Goal: Obtain resource: Download file/media

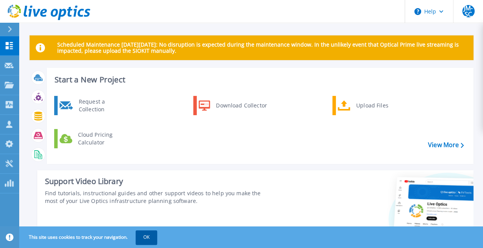
click at [140, 240] on button "OK" at bounding box center [147, 237] width 22 height 14
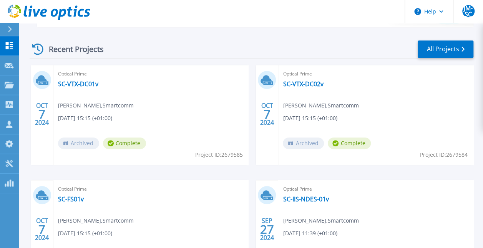
scroll to position [232, 0]
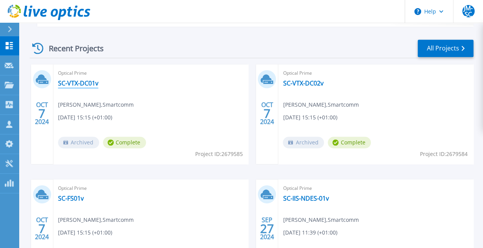
click at [90, 86] on link "SC-VTX-DC01v" at bounding box center [78, 83] width 40 height 8
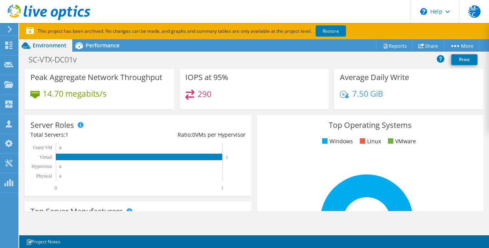
scroll to position [69, 0]
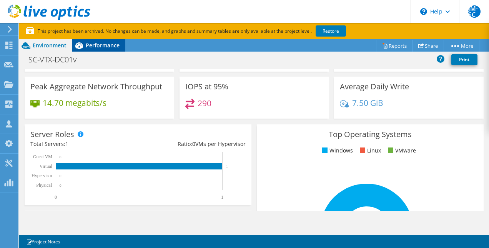
click at [103, 45] on span "Performance" at bounding box center [103, 45] width 34 height 7
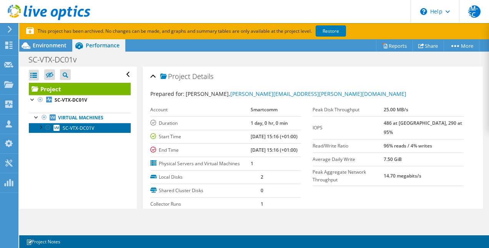
click at [82, 128] on span "SC-VTX-DC01V" at bounding box center [79, 128] width 32 height 7
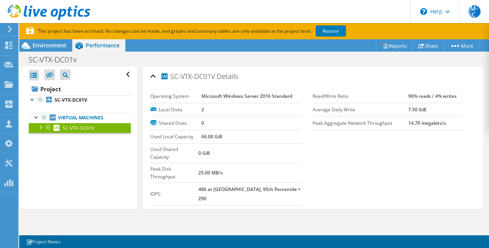
scroll to position [11, 0]
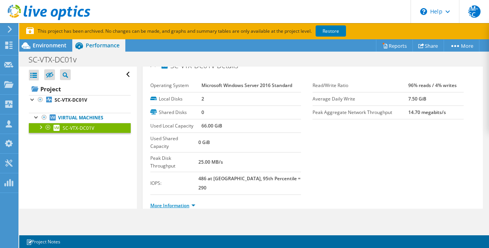
click at [175, 202] on link "More Information" at bounding box center [172, 205] width 45 height 7
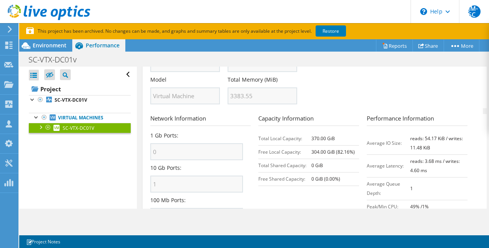
scroll to position [360, 0]
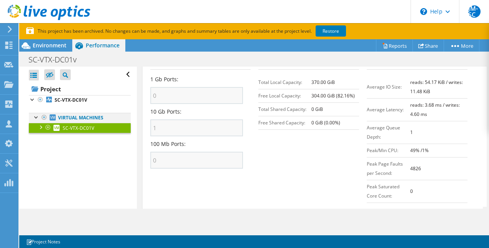
click at [38, 119] on div at bounding box center [37, 117] width 8 height 8
click at [33, 117] on div at bounding box center [37, 117] width 8 height 8
click at [78, 115] on link "Virtual Machines" at bounding box center [80, 118] width 102 height 10
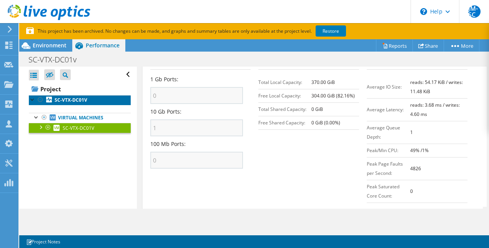
click at [64, 97] on b "SC-VTX-DC01V" at bounding box center [71, 100] width 33 height 7
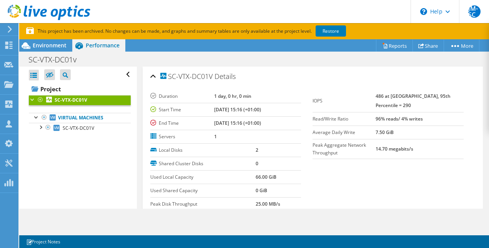
scroll to position [0, 0]
click at [55, 46] on span "Environment" at bounding box center [50, 45] width 34 height 7
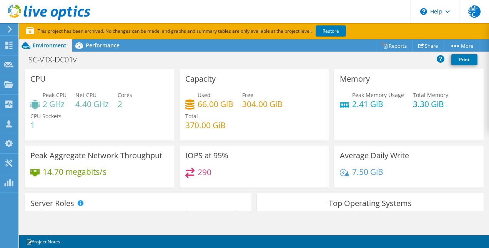
click at [198, 102] on h4 "66.00 GiB" at bounding box center [216, 104] width 36 height 8
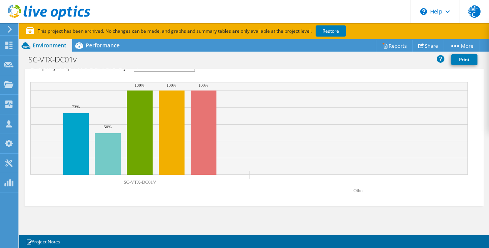
scroll to position [252, 0]
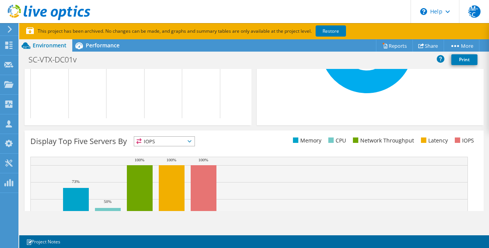
click at [172, 142] on span "IOPS" at bounding box center [164, 141] width 60 height 9
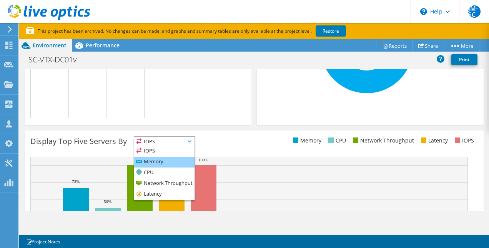
click at [164, 165] on li "Memory" at bounding box center [164, 162] width 60 height 11
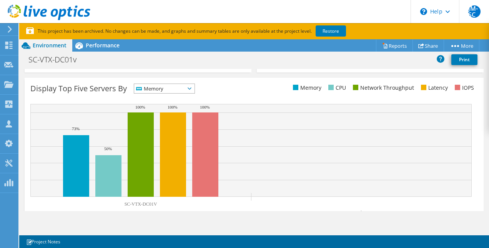
scroll to position [305, 0]
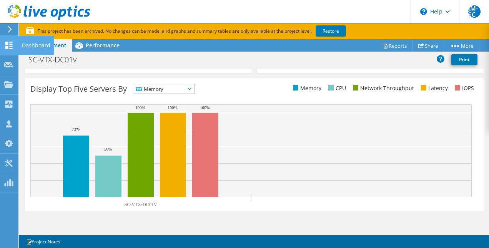
click at [37, 45] on div "Dashboard" at bounding box center [36, 45] width 36 height 19
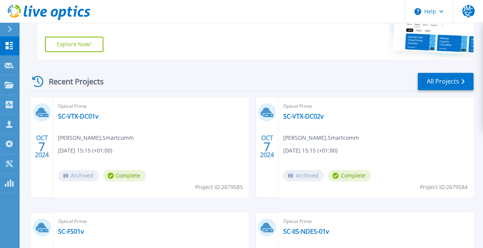
scroll to position [423, 0]
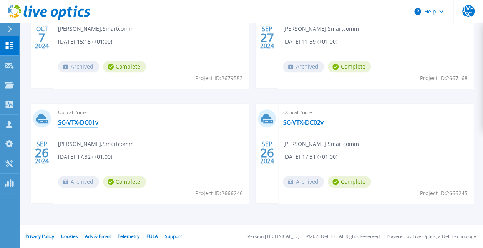
click at [93, 120] on link "SC-VTX-DC01v" at bounding box center [78, 122] width 40 height 8
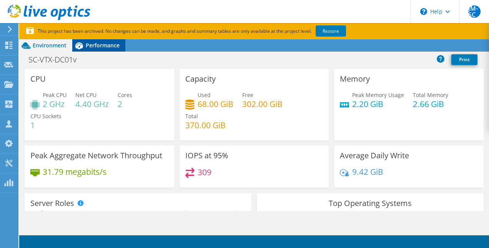
click at [108, 47] on span "Performance" at bounding box center [103, 45] width 34 height 7
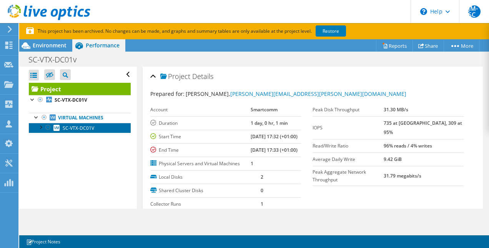
click at [95, 128] on link "SC-VTX-DC01V" at bounding box center [80, 128] width 102 height 10
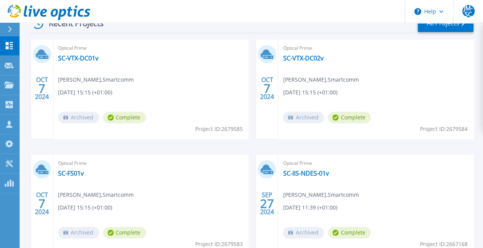
scroll to position [252, 0]
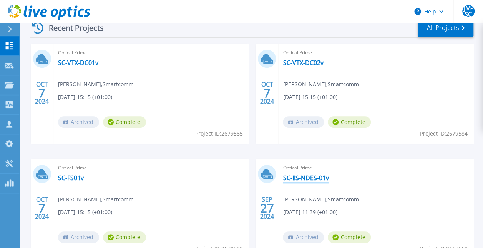
click at [298, 174] on link "SC-IIS-NDES-01v" at bounding box center [306, 178] width 46 height 8
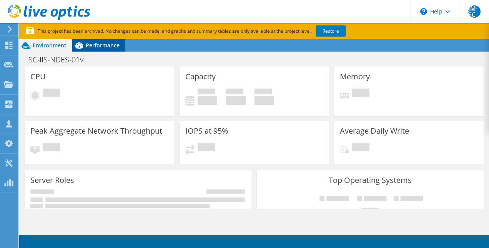
click at [112, 45] on span "Performance" at bounding box center [103, 45] width 34 height 7
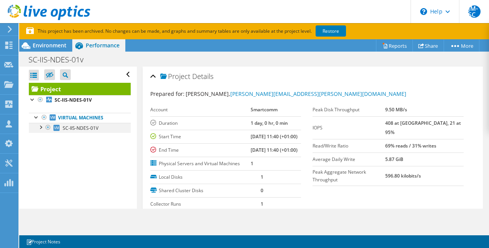
click at [37, 125] on div at bounding box center [41, 127] width 8 height 8
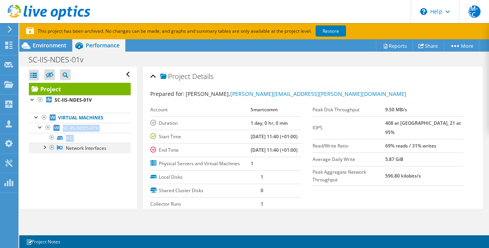
drag, startPoint x: 37, startPoint y: 125, endPoint x: 43, endPoint y: 148, distance: 23.4
click at [43, 148] on li "SC-IIS-NDES-01V 0 C: Network Interfaces Microsoft Hyper-V Network Adapter" at bounding box center [80, 138] width 102 height 30
click at [45, 148] on div at bounding box center [44, 147] width 8 height 8
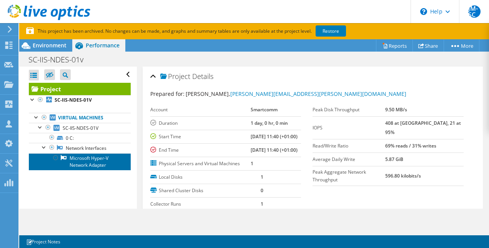
click at [89, 162] on link "Microsoft Hyper-V Network Adapter" at bounding box center [80, 161] width 102 height 17
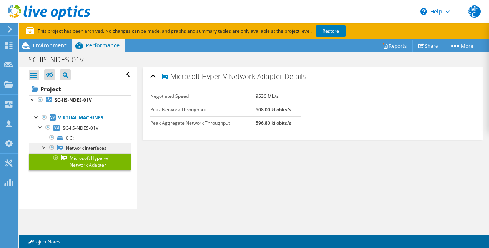
click at [104, 148] on link "Network Interfaces" at bounding box center [80, 148] width 102 height 10
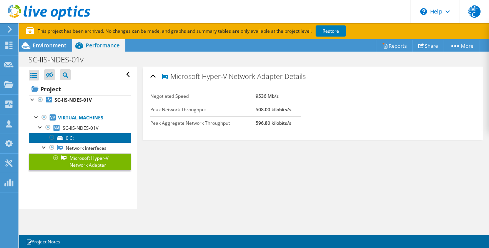
click at [95, 139] on link "0 C:" at bounding box center [80, 138] width 102 height 10
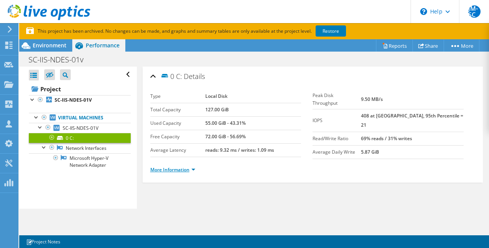
click at [186, 167] on link "More Information" at bounding box center [172, 169] width 45 height 7
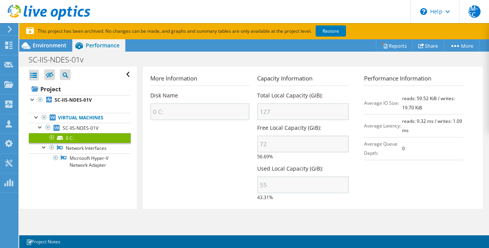
scroll to position [106, 0]
click at [328, 35] on link "Restore" at bounding box center [331, 30] width 30 height 11
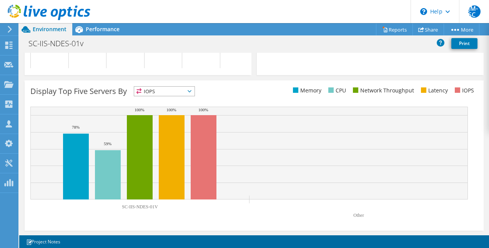
scroll to position [285, 0]
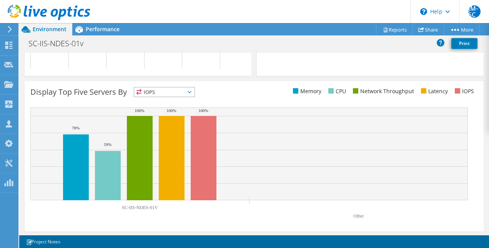
click at [183, 84] on div "Display Top Five Servers By IOPS IOPS" at bounding box center [254, 156] width 459 height 150
click at [182, 89] on span "IOPS" at bounding box center [164, 91] width 60 height 9
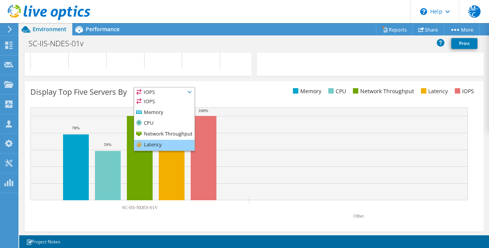
click at [169, 142] on li "Latency" at bounding box center [164, 145] width 60 height 11
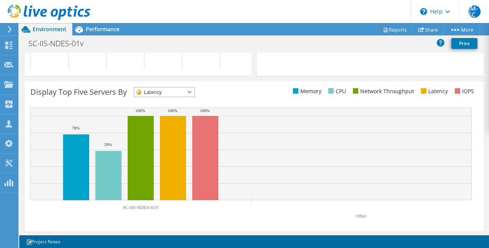
click at [163, 91] on span "Latency" at bounding box center [159, 91] width 51 height 9
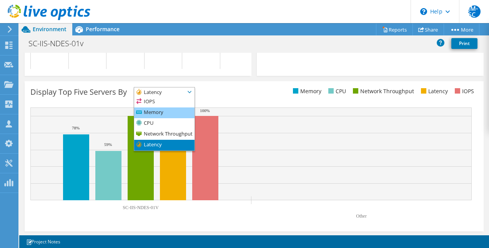
click at [157, 110] on li "Memory" at bounding box center [164, 112] width 60 height 11
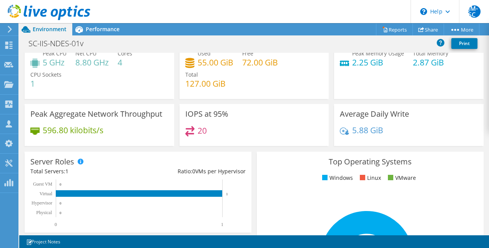
scroll to position [0, 0]
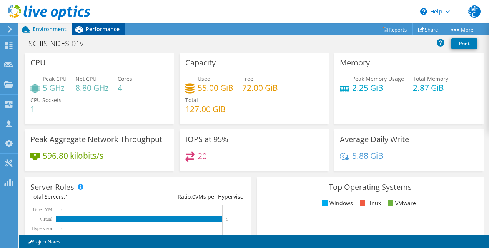
click at [98, 33] on div "Performance" at bounding box center [98, 29] width 53 height 12
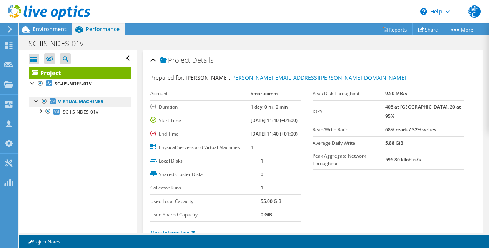
click at [93, 103] on link "Virtual Machines" at bounding box center [80, 102] width 102 height 10
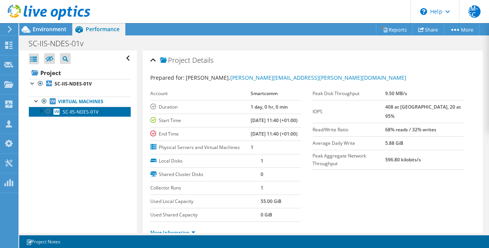
click at [81, 108] on span "SC-IIS-NDES-01V" at bounding box center [81, 111] width 36 height 7
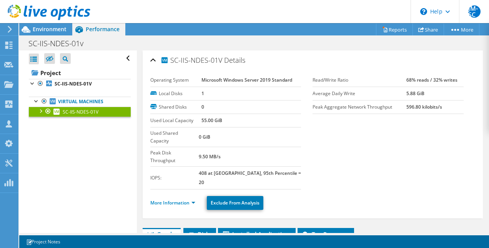
click at [206, 103] on td "0" at bounding box center [251, 106] width 100 height 13
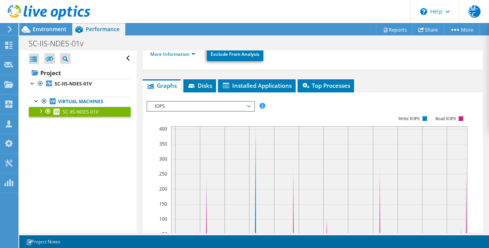
scroll to position [149, 0]
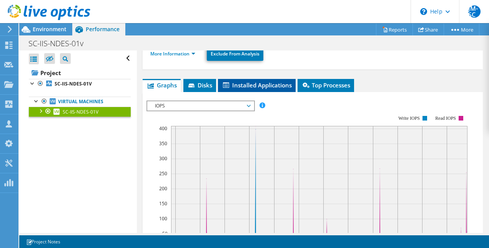
click at [224, 79] on li "Installed Applications" at bounding box center [257, 85] width 78 height 13
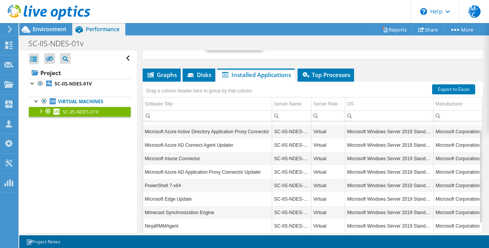
scroll to position [11, 0]
click at [355, 178] on td "Microsoft Windows Server 2019 Standard" at bounding box center [389, 184] width 88 height 13
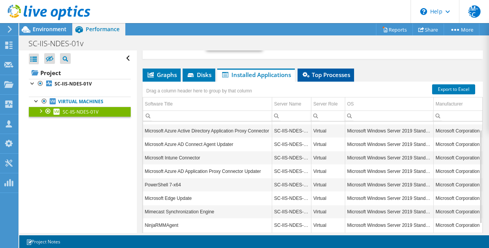
click at [325, 68] on li "Top Processes" at bounding box center [326, 74] width 57 height 13
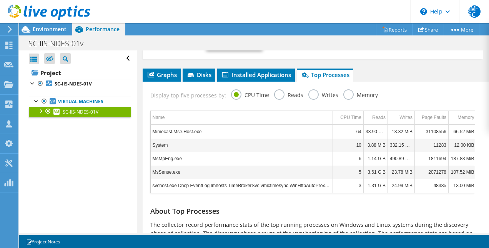
click at [376, 197] on div "About Top Processes The collector record performance stats of the top running p…" at bounding box center [313, 234] width 333 height 75
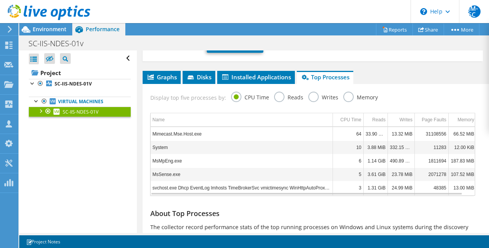
scroll to position [156, 0]
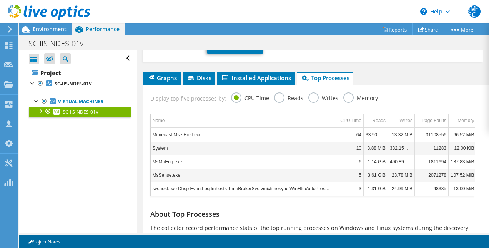
click at [282, 92] on label "Reads" at bounding box center [288, 97] width 29 height 10
click at [0, 0] on input "Reads" at bounding box center [0, 0] width 0 height 0
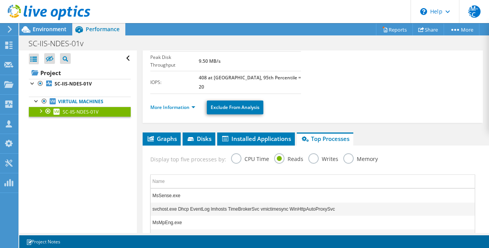
scroll to position [90, 0]
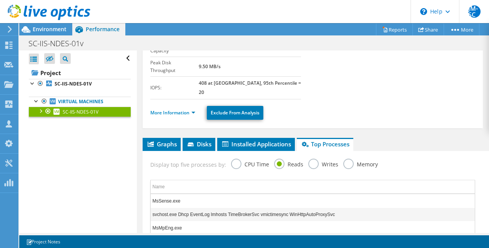
click at [344, 158] on label "Memory" at bounding box center [360, 163] width 35 height 10
click at [0, 0] on input "Memory" at bounding box center [0, 0] width 0 height 0
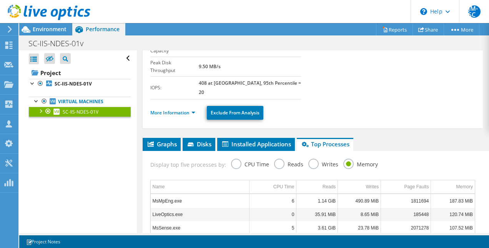
click at [182, 138] on ul "Graphs Servers Inventory Hypervisor Disks Cluster Disks Installed Applications" at bounding box center [313, 144] width 341 height 13
click at [187, 140] on span "Disks" at bounding box center [199, 144] width 25 height 8
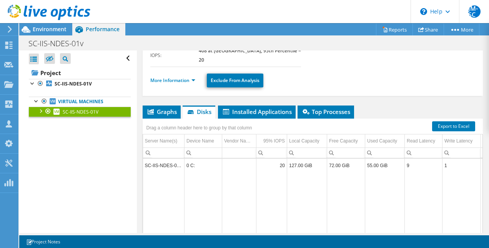
scroll to position [120, 0]
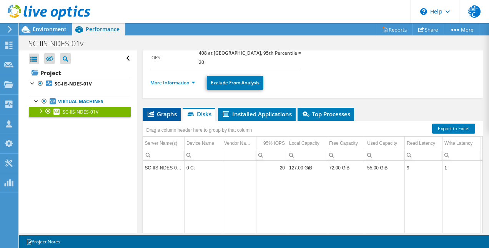
click at [160, 110] on span "Graphs" at bounding box center [162, 114] width 30 height 8
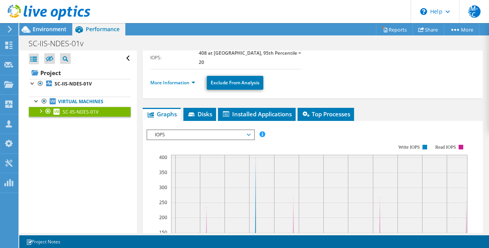
click at [231, 130] on span "IOPS" at bounding box center [200, 134] width 99 height 9
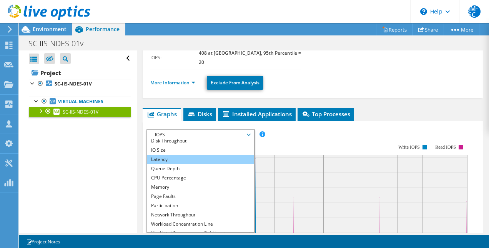
scroll to position [15, 0]
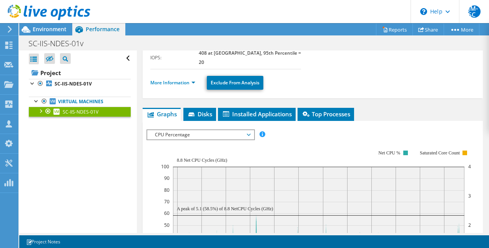
drag, startPoint x: 197, startPoint y: 149, endPoint x: 397, endPoint y: 95, distance: 207.2
click at [397, 108] on ul "Graphs Servers Inventory Hypervisor Disks Cluster Disks Installed Applications" at bounding box center [313, 114] width 341 height 13
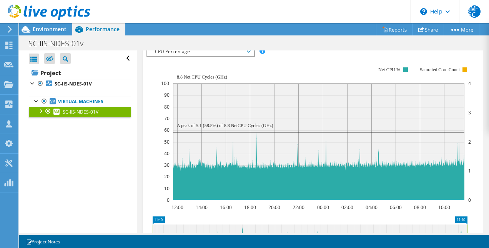
scroll to position [203, 0]
click at [257, 112] on rect at bounding box center [318, 141] width 291 height 117
click at [257, 113] on rect at bounding box center [318, 141] width 291 height 117
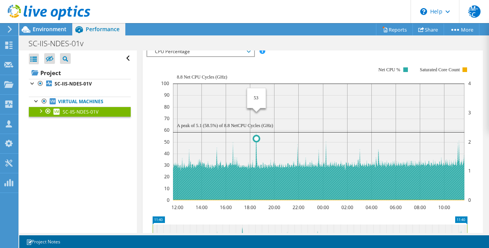
click at [256, 132] on icon at bounding box center [319, 166] width 292 height 68
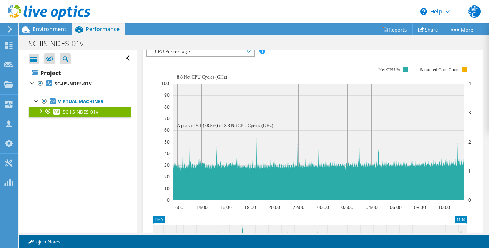
click at [252, 224] on icon at bounding box center [310, 238] width 315 height 28
click at [253, 224] on icon at bounding box center [310, 238] width 315 height 28
click at [255, 224] on icon at bounding box center [310, 238] width 315 height 28
click at [242, 224] on icon at bounding box center [310, 238] width 315 height 28
click at [465, 224] on icon at bounding box center [310, 238] width 315 height 28
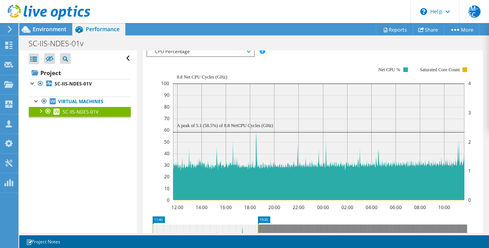
drag, startPoint x: 468, startPoint y: 214, endPoint x: 259, endPoint y: 224, distance: 209.4
click at [259, 224] on g at bounding box center [309, 238] width 316 height 28
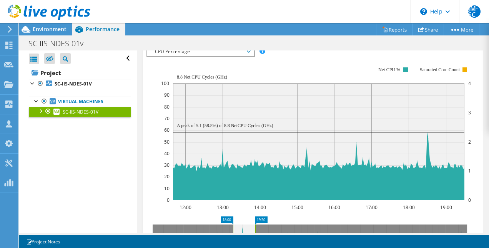
drag, startPoint x: 153, startPoint y: 213, endPoint x: 233, endPoint y: 211, distance: 80.4
click at [233, 224] on rect at bounding box center [232, 238] width 3 height 28
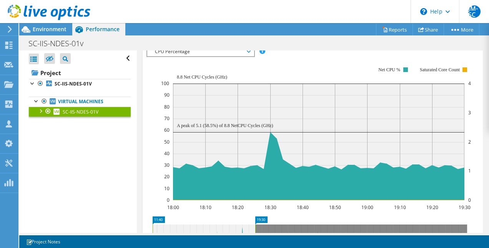
drag, startPoint x: 235, startPoint y: 211, endPoint x: 84, endPoint y: 207, distance: 151.5
click at [84, 207] on div "Open All Close All Hide Excluded Nodes Project Tree Filter" at bounding box center [254, 141] width 470 height 182
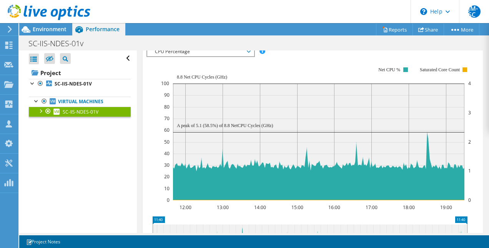
drag, startPoint x: 255, startPoint y: 208, endPoint x: 478, endPoint y: 205, distance: 223.0
click at [478, 205] on div "SC-IIS-NDES-01V Details Operating System Microsoft Windows Server 2019 Standard…" at bounding box center [313, 107] width 352 height 520
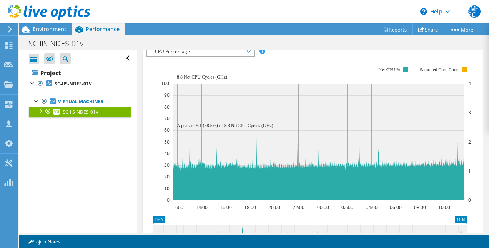
click at [475, 198] on section "IOPS Disk Throughput IO Size Latency Queue Depth CPU Percentage Memory Page Fau…" at bounding box center [313, 196] width 341 height 316
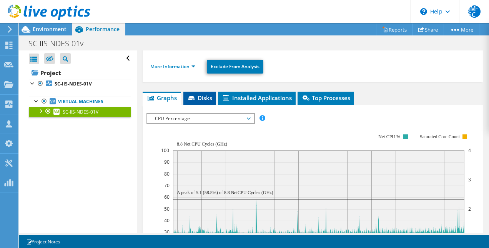
click at [201, 92] on li "Disks" at bounding box center [199, 98] width 33 height 13
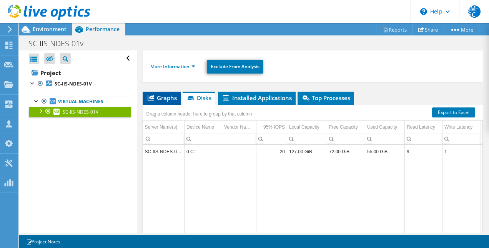
click at [173, 94] on span "Graphs" at bounding box center [162, 98] width 30 height 8
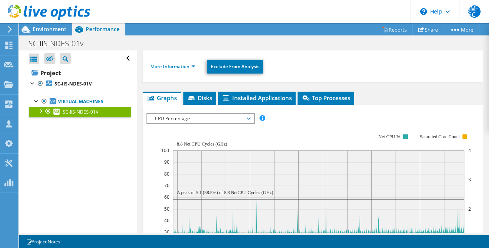
click at [194, 114] on span "CPU Percentage" at bounding box center [200, 118] width 99 height 9
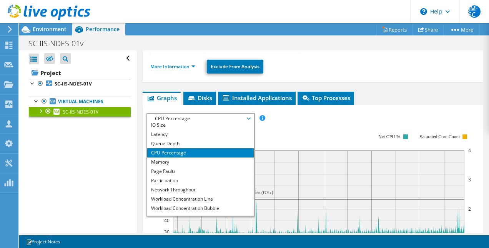
scroll to position [22, 0]
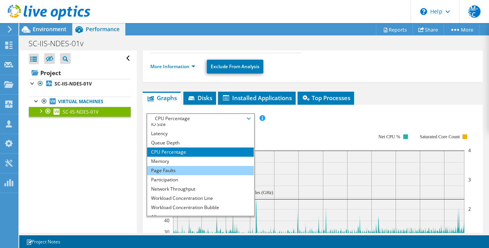
click at [195, 166] on li "Page Faults" at bounding box center [200, 170] width 107 height 9
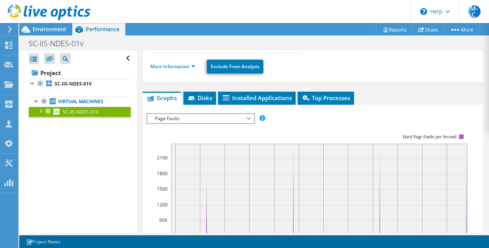
click at [347, 105] on div "IOPS Disk Throughput IO Size Latency Queue Depth CPU Percentage Memory Page Fau…" at bounding box center [313, 243] width 333 height 277
click at [243, 114] on span "Page Faults" at bounding box center [200, 118] width 99 height 9
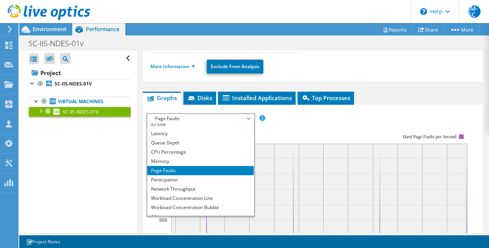
scroll to position [28, 0]
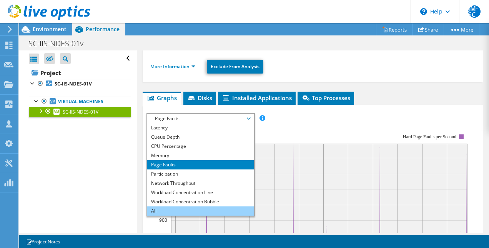
click at [177, 206] on li "All" at bounding box center [200, 210] width 107 height 9
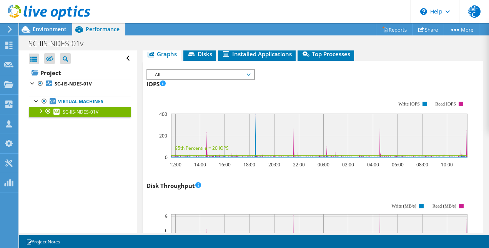
scroll to position [190, 0]
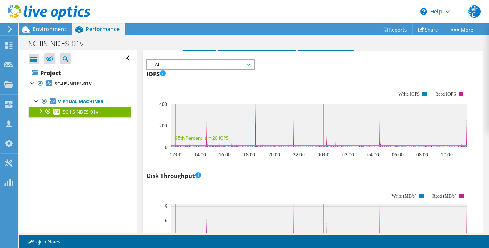
click at [298, 237] on icon at bounding box center [319, 243] width 297 height 12
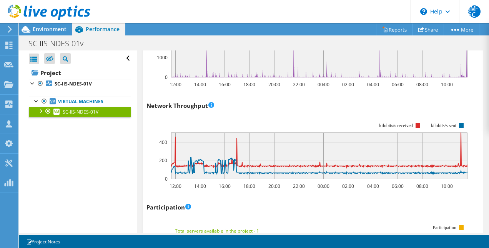
scroll to position [972, 0]
click at [288, 132] on rect at bounding box center [319, 155] width 296 height 47
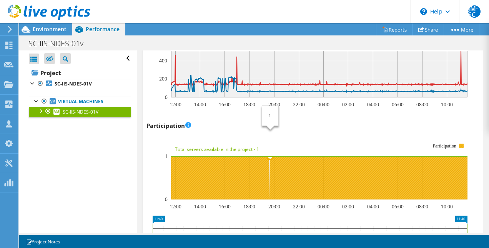
scroll to position [1164, 0]
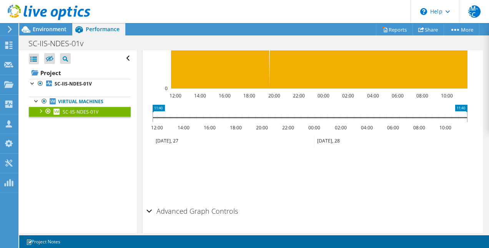
click at [209, 203] on h2 "Advanced Graph Controls" at bounding box center [193, 210] width 92 height 15
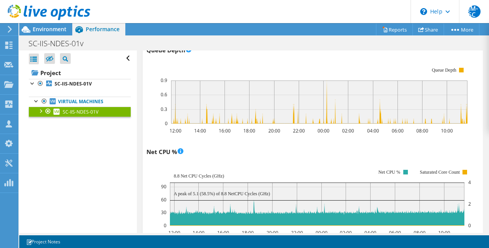
scroll to position [619, 0]
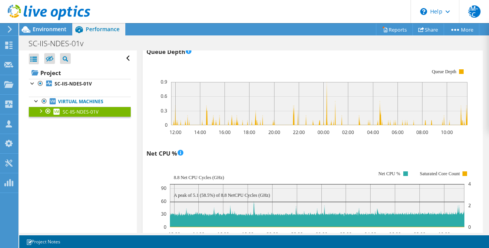
click at [28, 87] on div "Open All Close All Hide Excluded Nodes Project Tree Filter" at bounding box center [77, 141] width 117 height 182
click at [30, 85] on div at bounding box center [33, 83] width 8 height 8
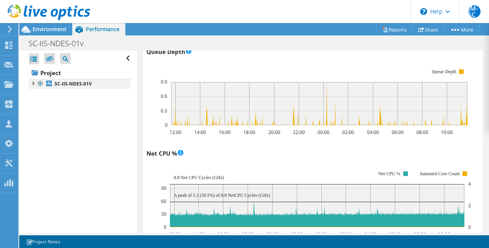
click at [30, 85] on div at bounding box center [33, 83] width 8 height 8
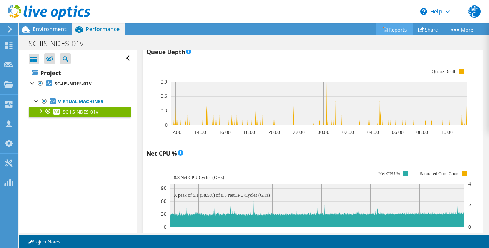
click at [378, 24] on link "Reports" at bounding box center [394, 29] width 37 height 12
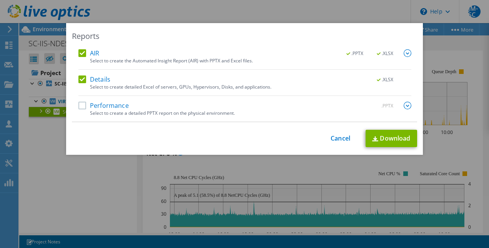
click at [94, 104] on label "Performance" at bounding box center [103, 106] width 50 height 8
click at [0, 0] on input "Performance" at bounding box center [0, 0] width 0 height 0
click at [378, 141] on link "Download" at bounding box center [392, 138] width 52 height 17
click at [335, 135] on link "Cancel" at bounding box center [341, 138] width 20 height 7
